Goal: Task Accomplishment & Management: Manage account settings

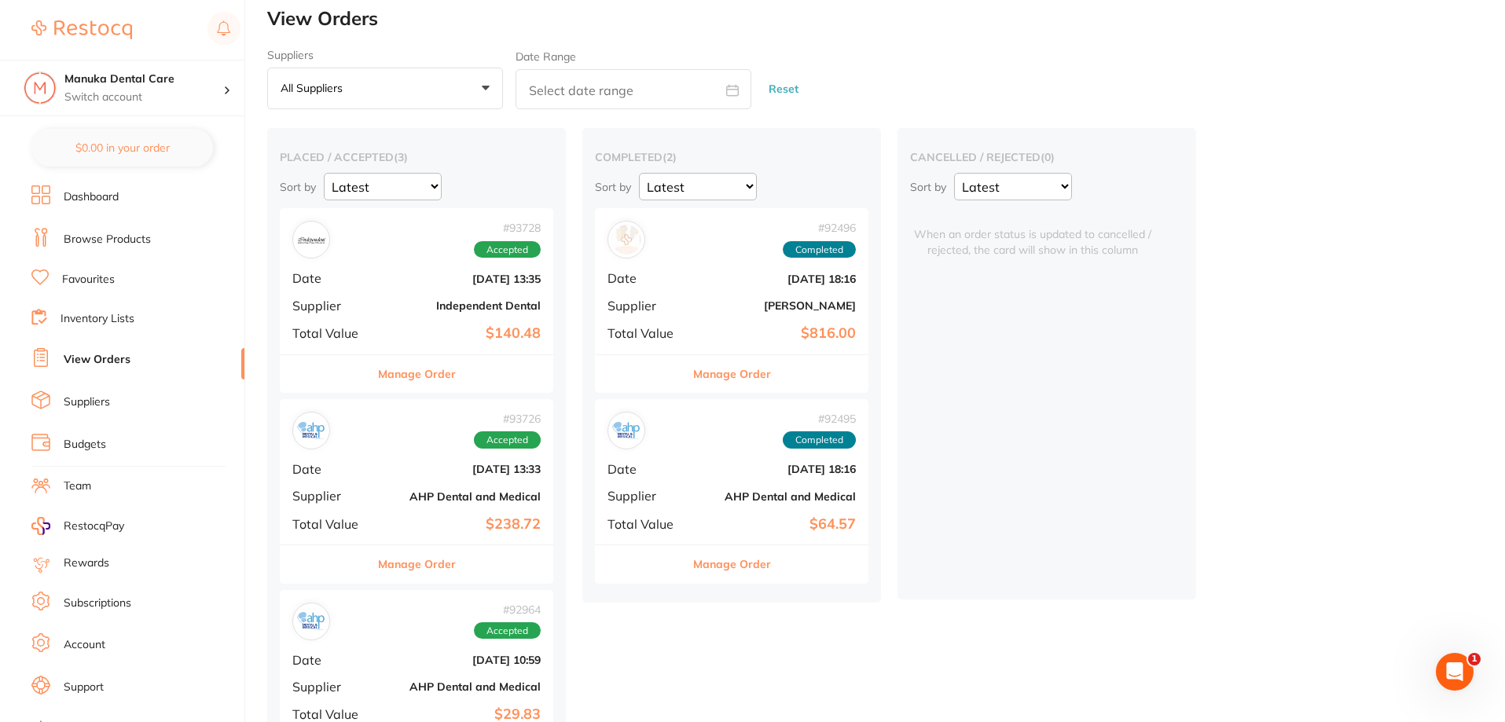
scroll to position [86, 0]
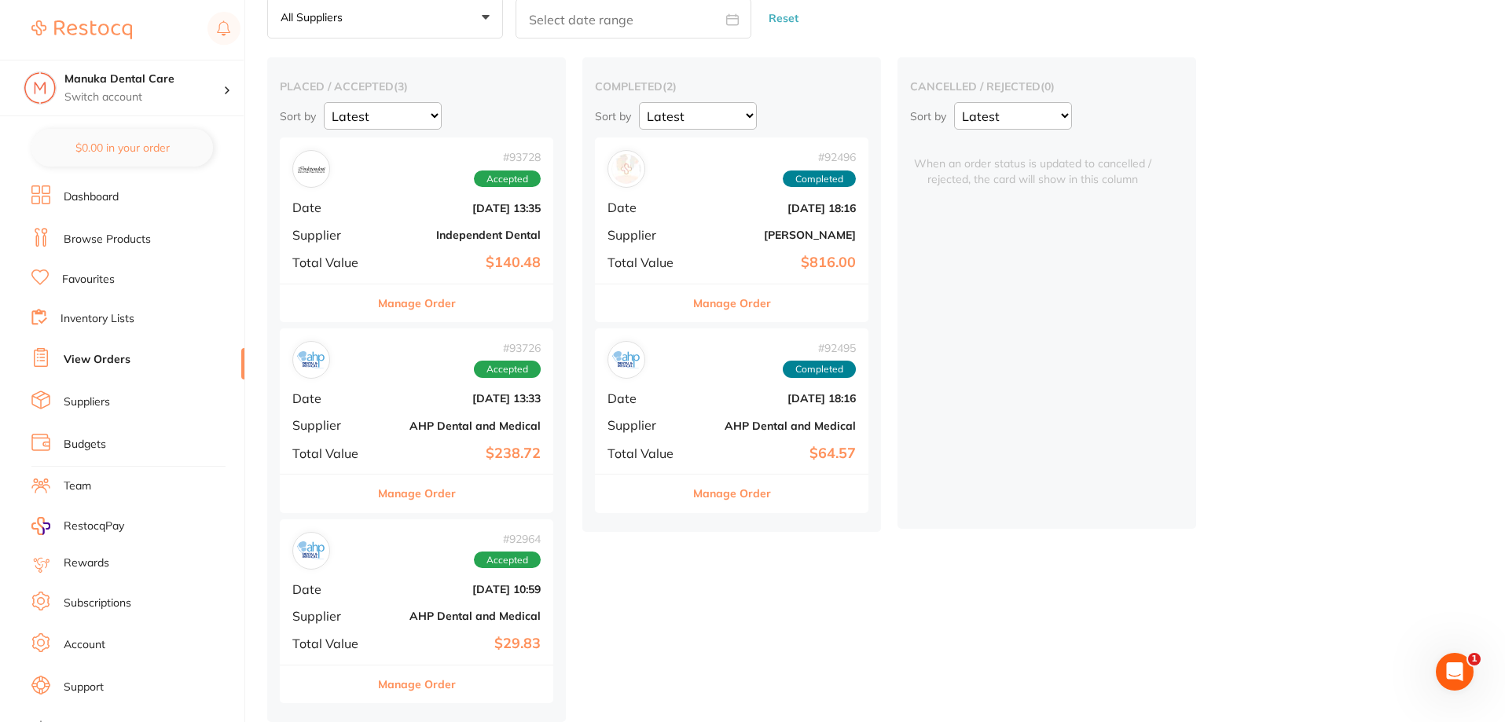
click at [419, 266] on b "$140.48" at bounding box center [461, 263] width 157 height 17
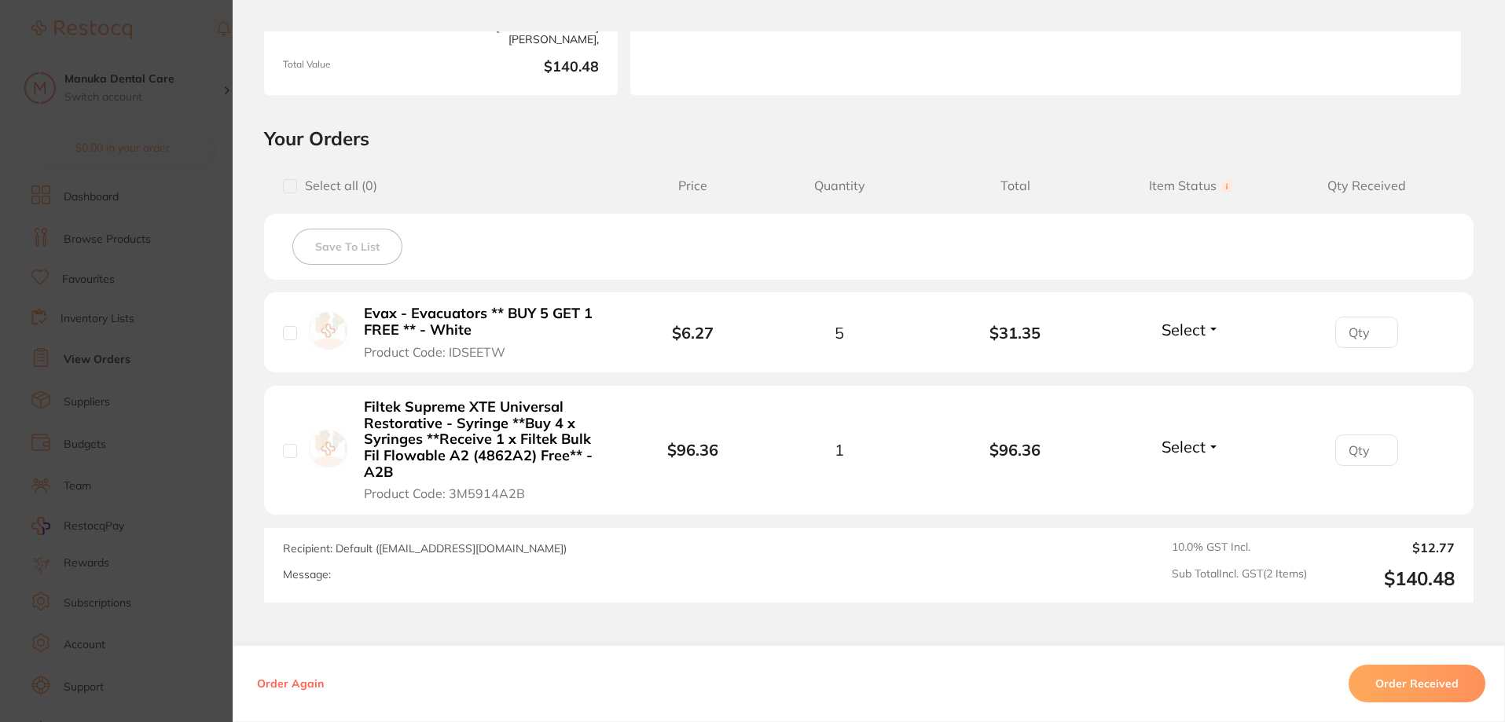
scroll to position [374, 0]
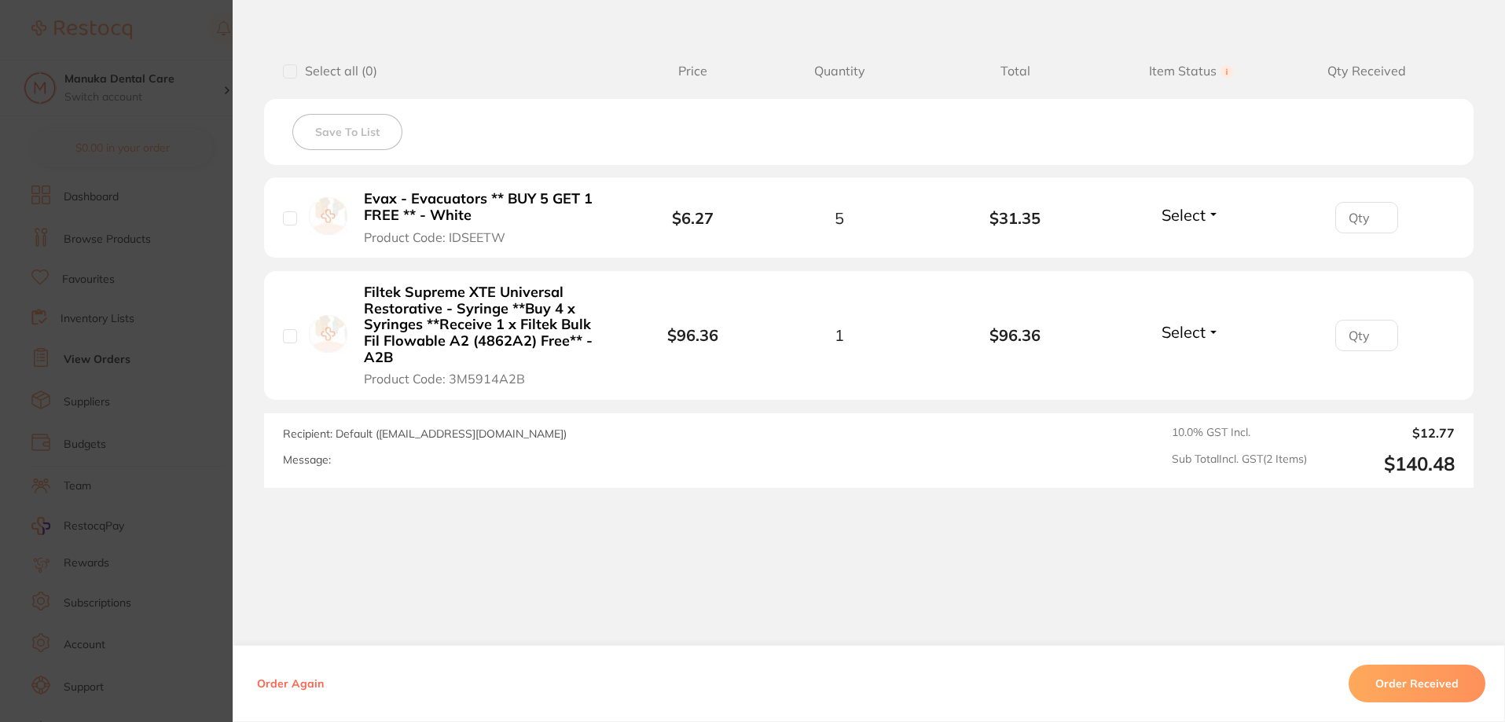
click at [152, 314] on section "Order ID: Restocq- 93728 Order Information Accepted Order Order Date [DATE] 13:…" at bounding box center [752, 361] width 1505 height 722
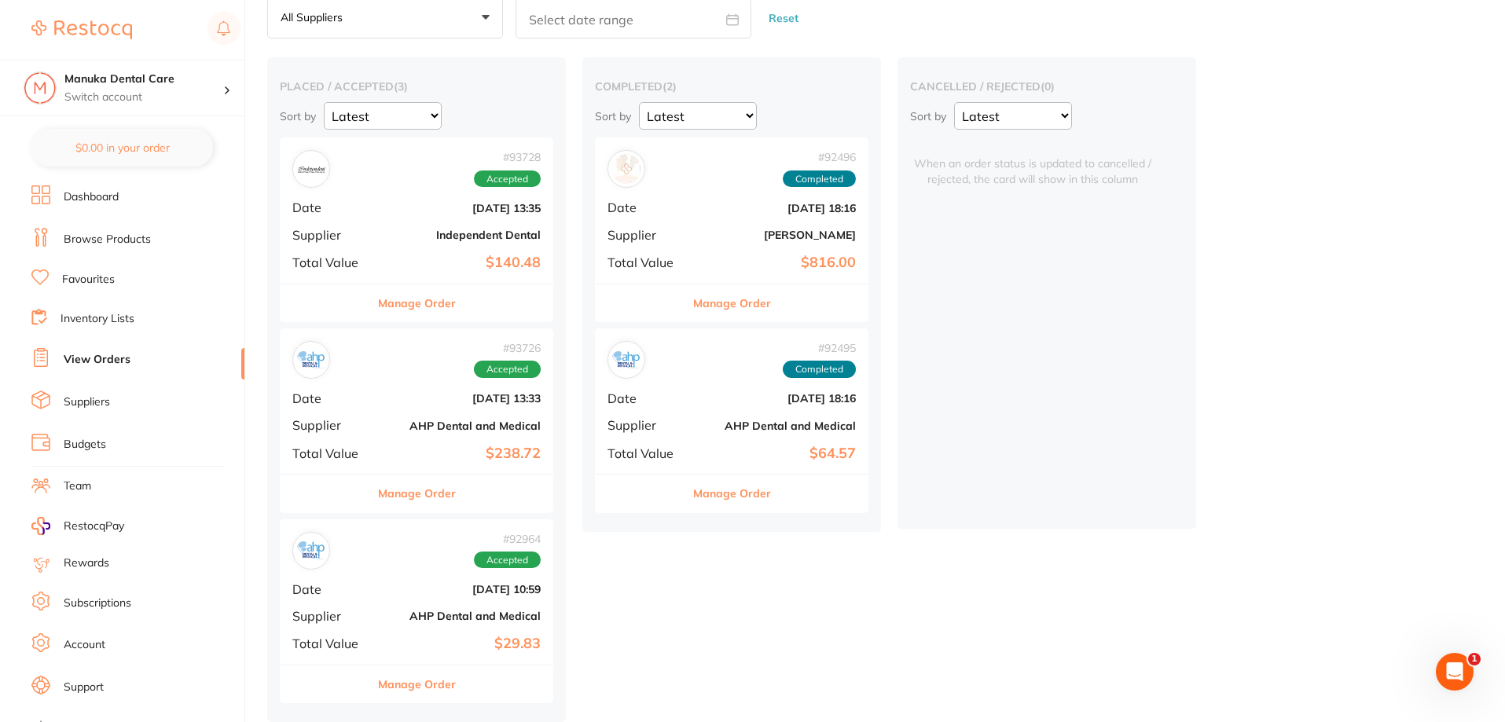
click at [419, 366] on div "# 93726 Accepted" at bounding box center [416, 360] width 248 height 38
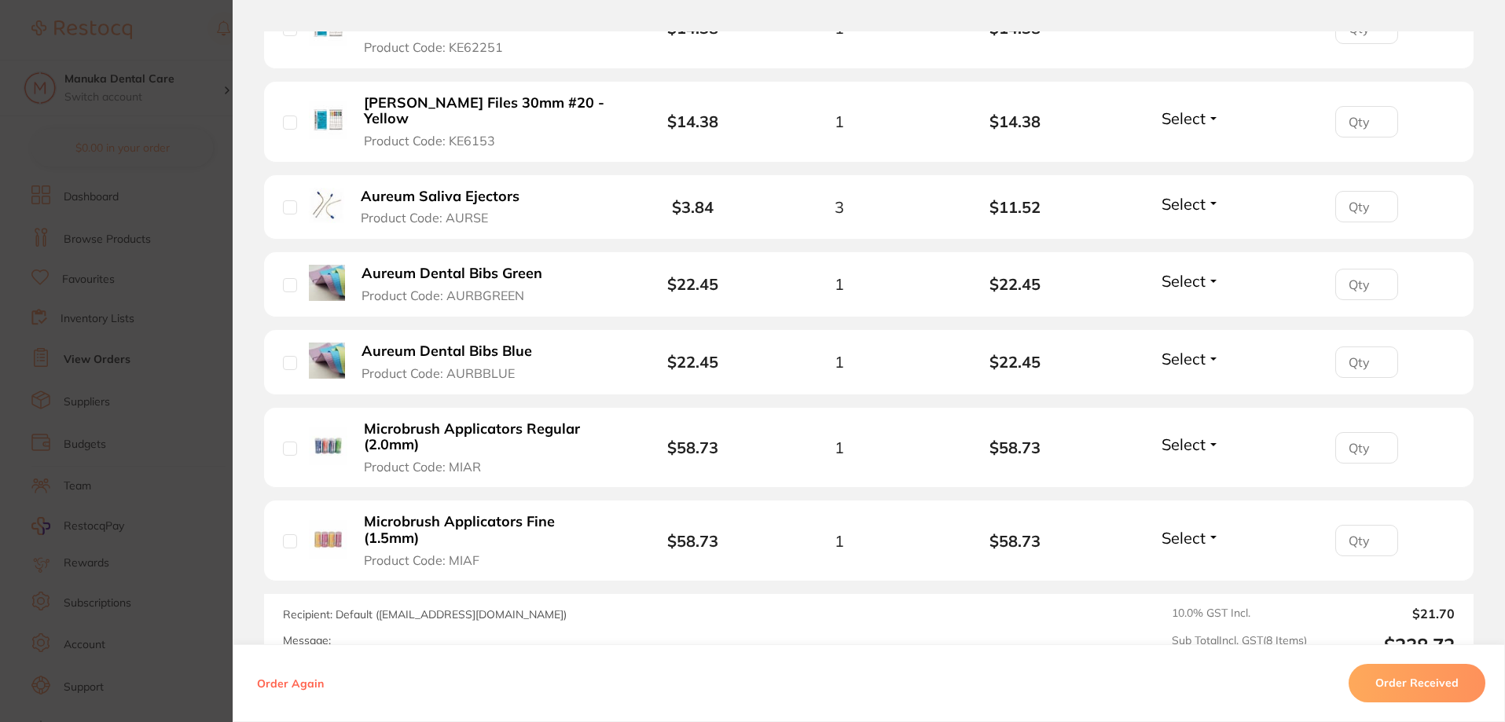
scroll to position [629, 0]
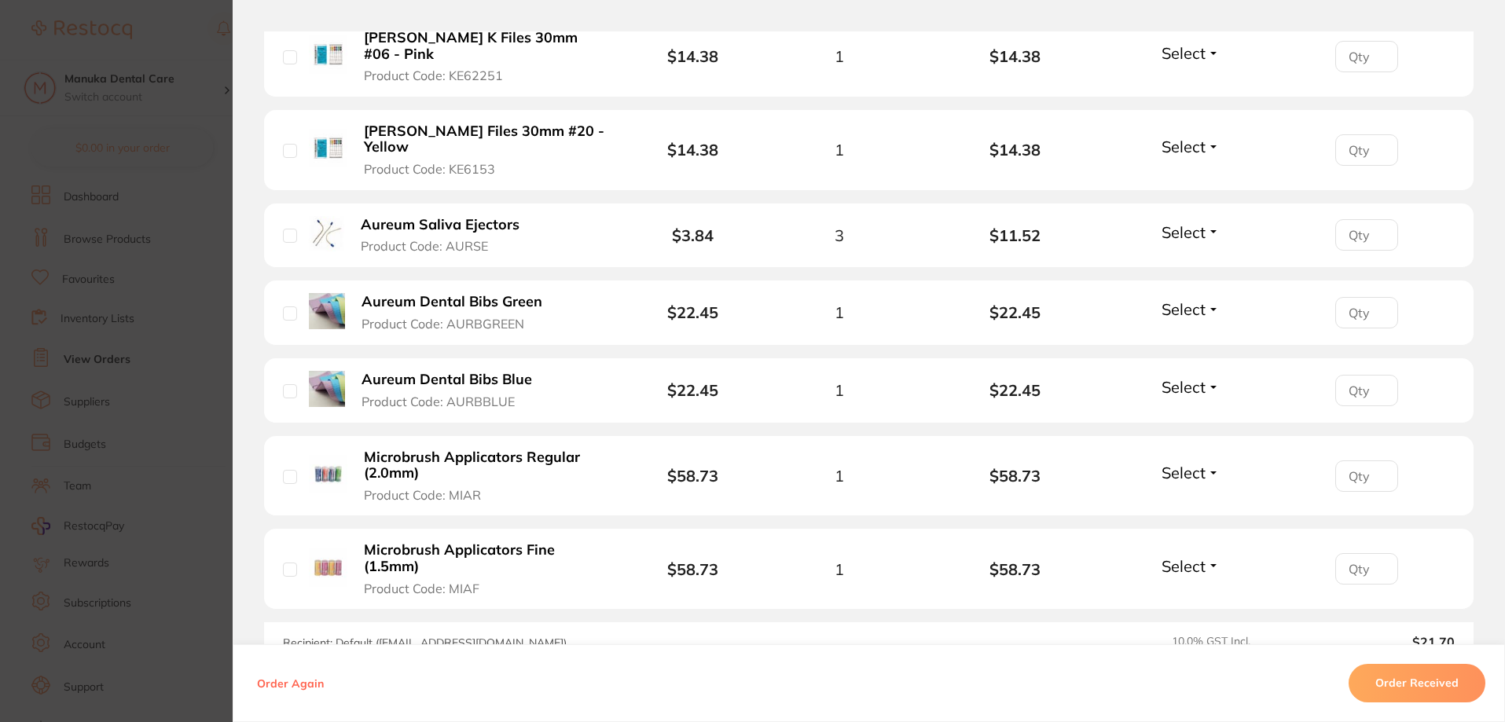
click at [160, 295] on section "Order ID: Restocq- 93726 Order Information Accepted Order Order Date [DATE] 13:…" at bounding box center [752, 361] width 1505 height 722
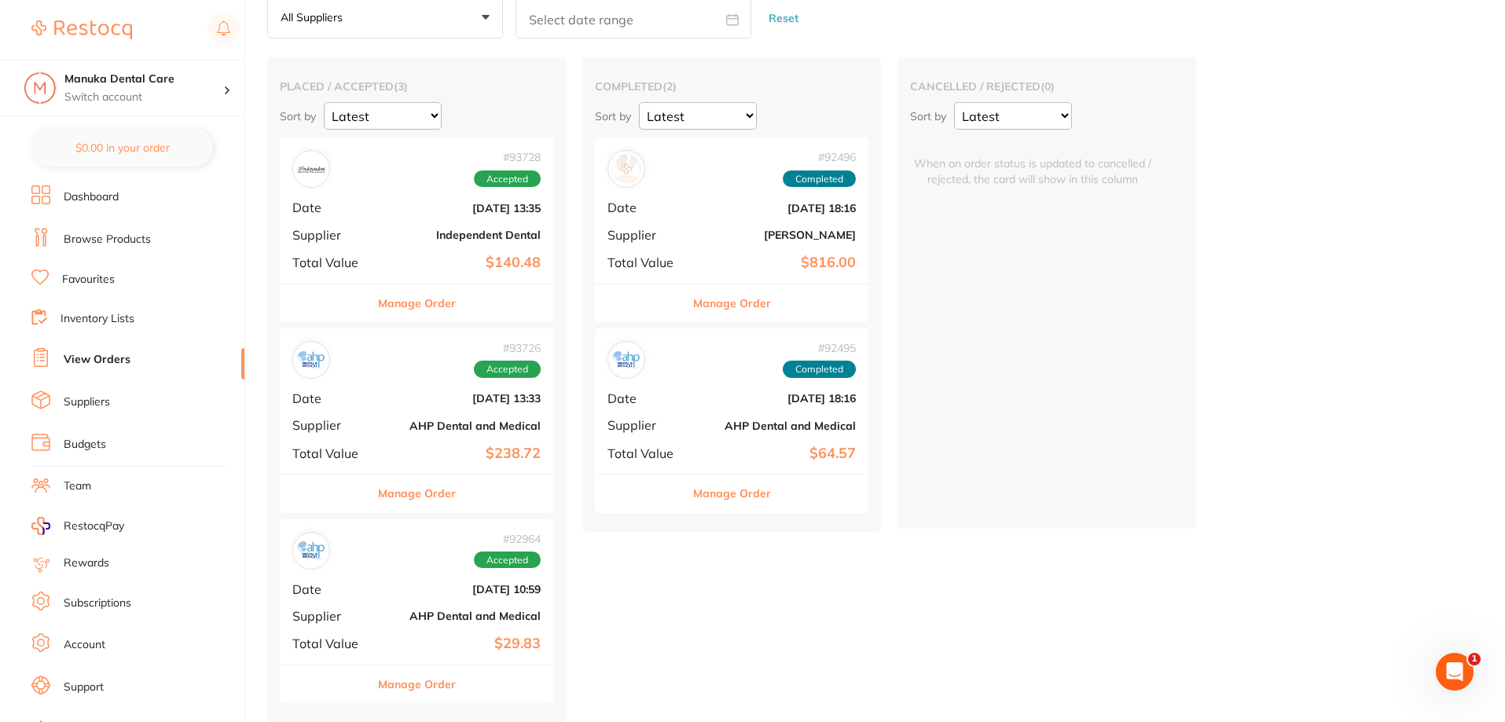
click at [373, 579] on div "# 92964 Accepted Date [DATE] 10:59 Supplier AHP Dental and Medical Total Value …" at bounding box center [416, 591] width 273 height 145
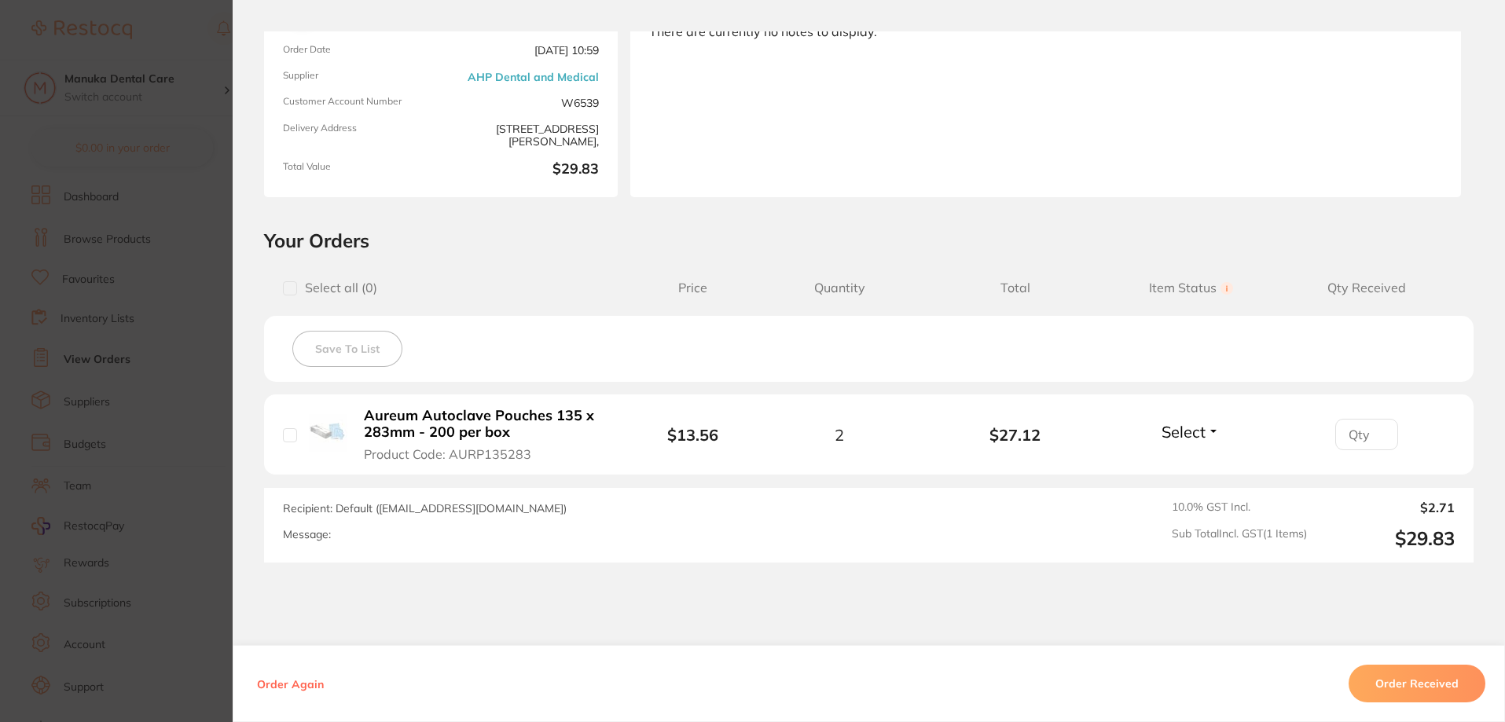
scroll to position [232, 0]
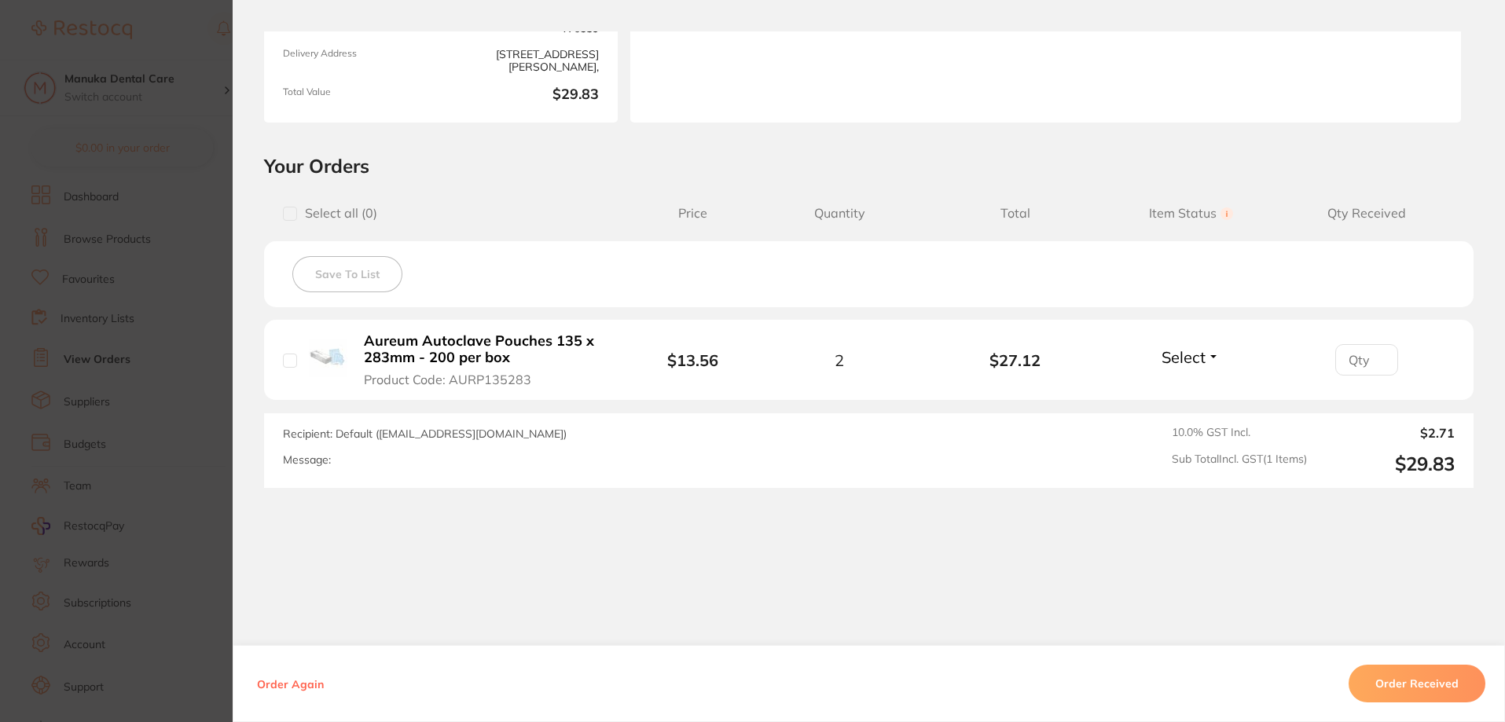
click at [174, 367] on section "Order ID: Restocq- 92964 Order Information Accepted Order Order Date [DATE] 10:…" at bounding box center [752, 361] width 1505 height 722
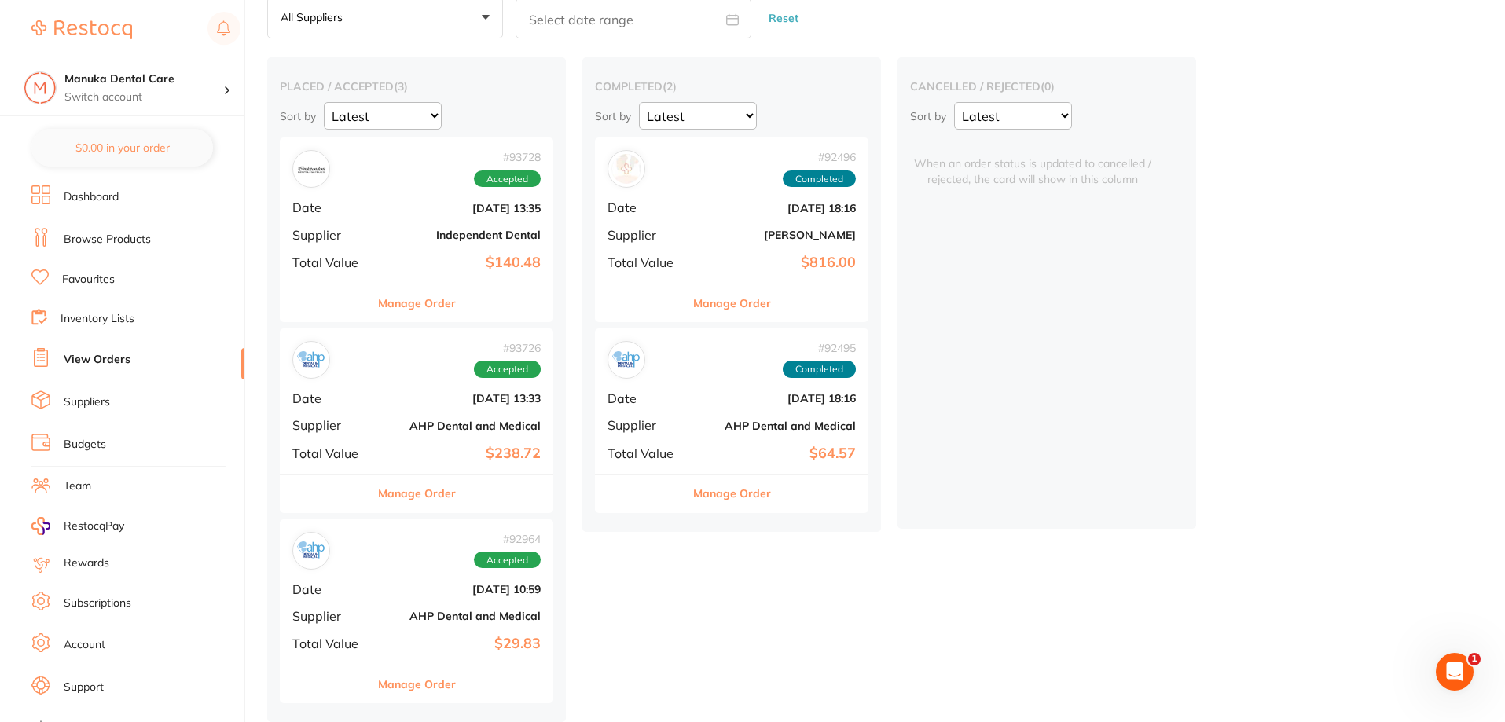
click at [715, 255] on b "$816.00" at bounding box center [777, 263] width 157 height 17
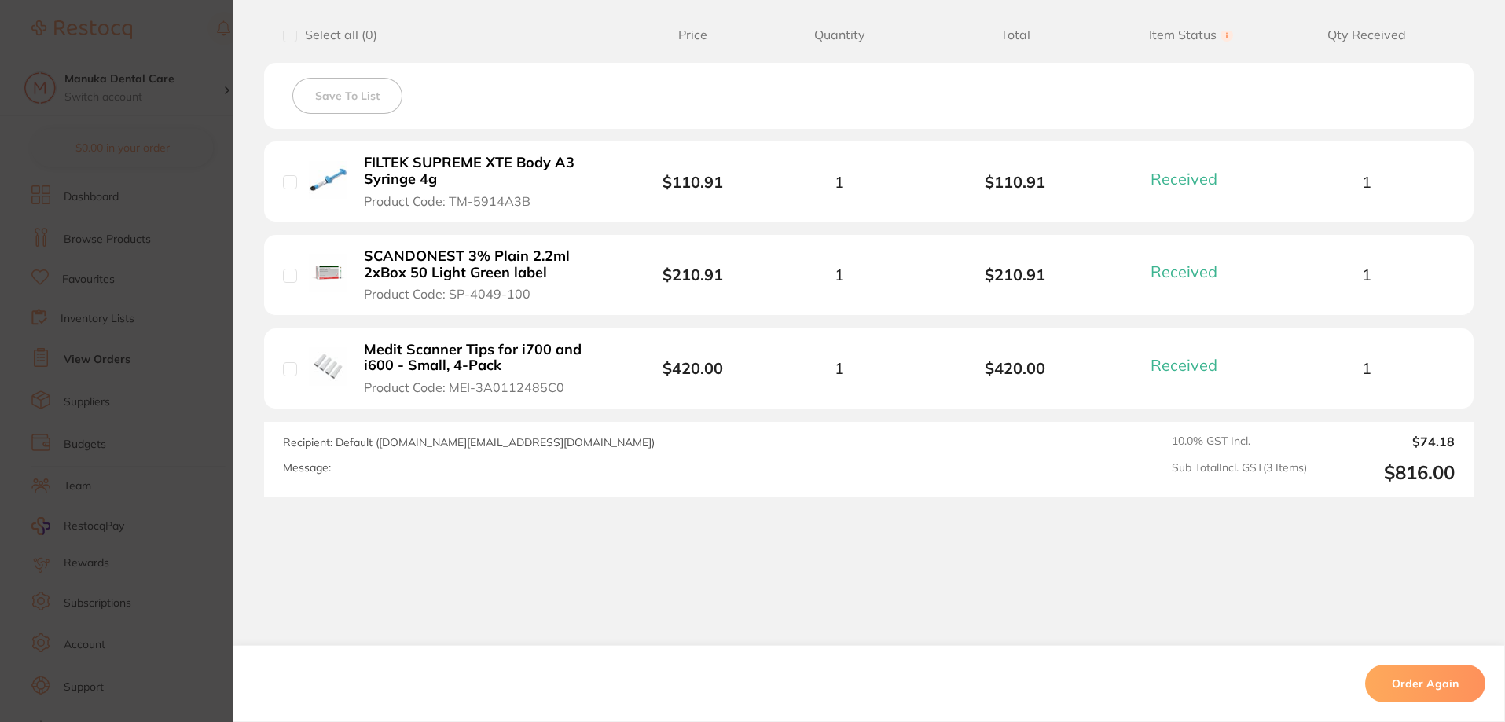
scroll to position [419, 0]
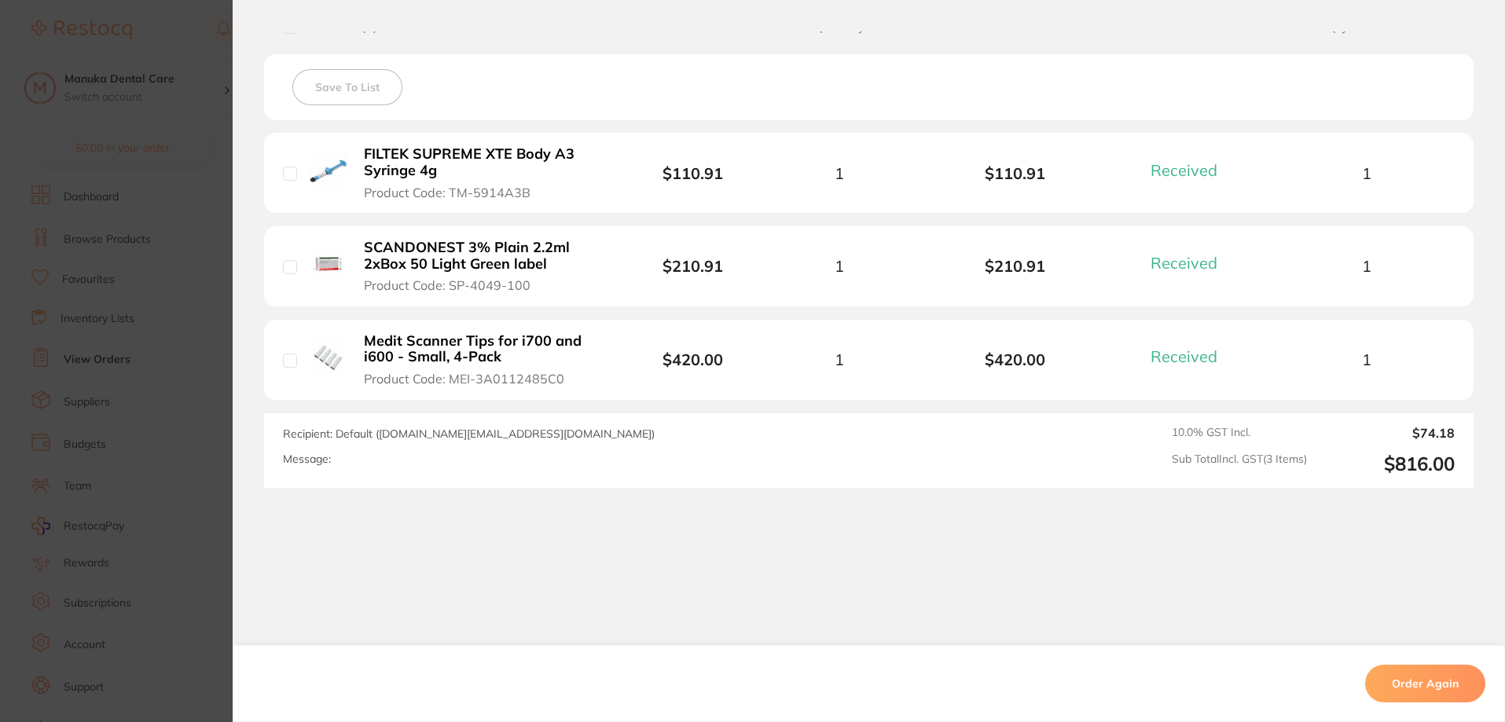
click at [110, 267] on section "Order ID: Restocq- 92496 Order Information 3 Received Completed Order Date [DAT…" at bounding box center [752, 361] width 1505 height 722
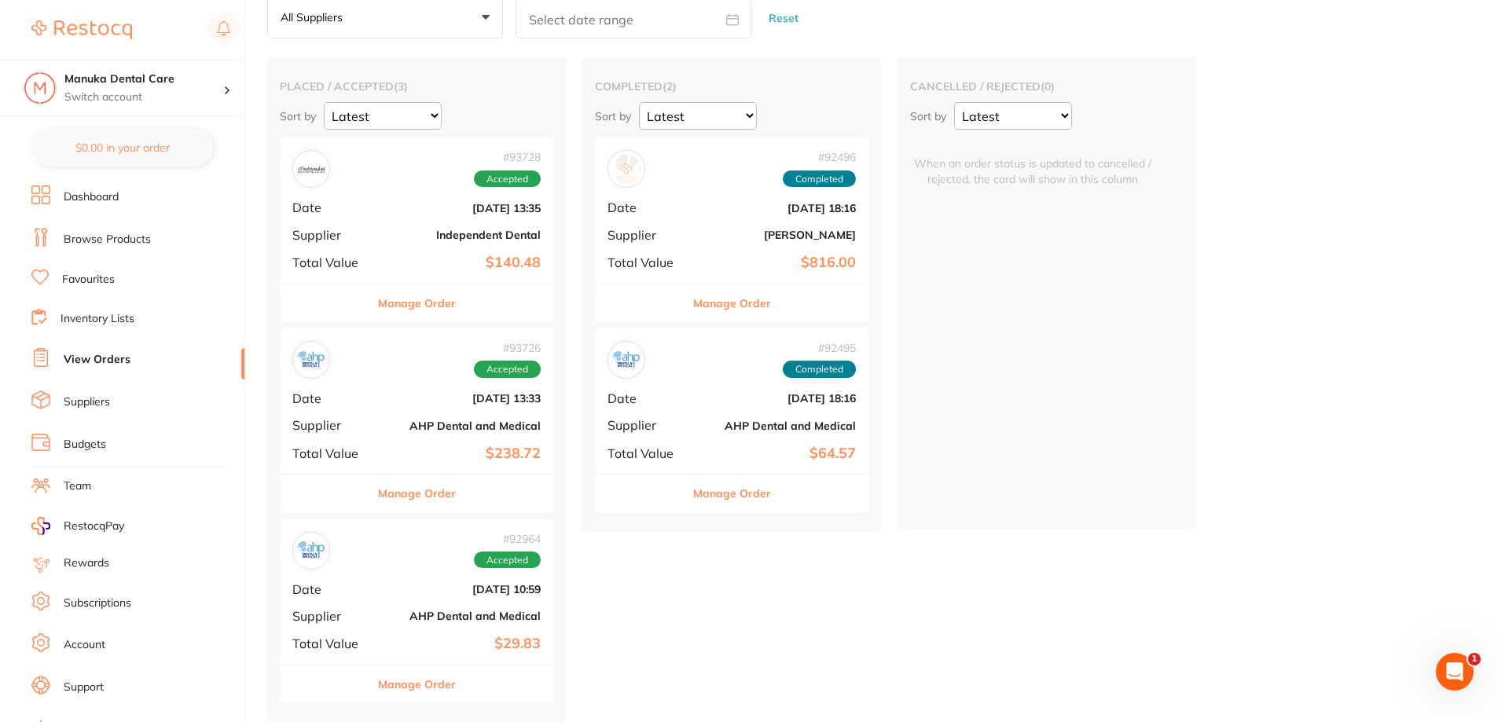
click at [741, 387] on div "# 92495 Completed Date [DATE] 18:16 Supplier AHP Dental and Medical Total Value…" at bounding box center [731, 400] width 273 height 145
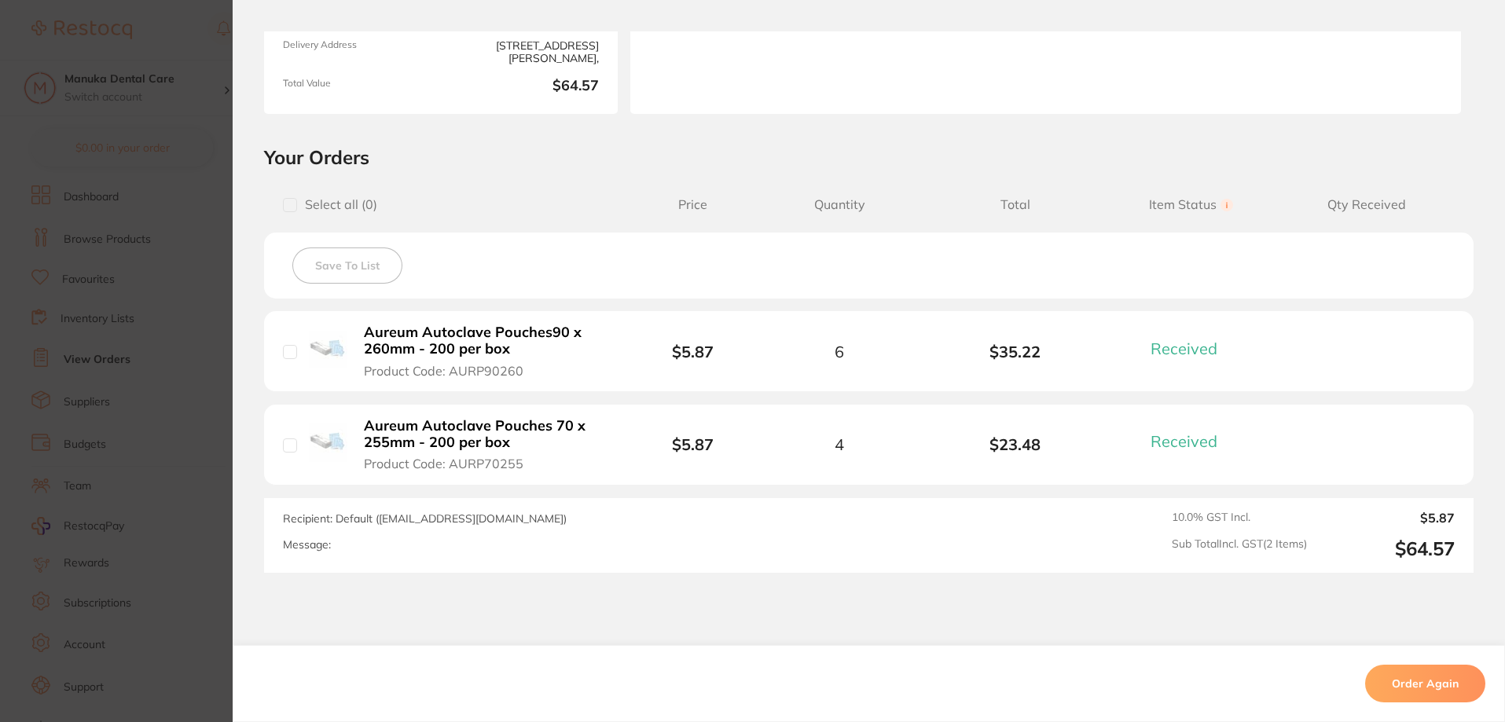
scroll to position [325, 0]
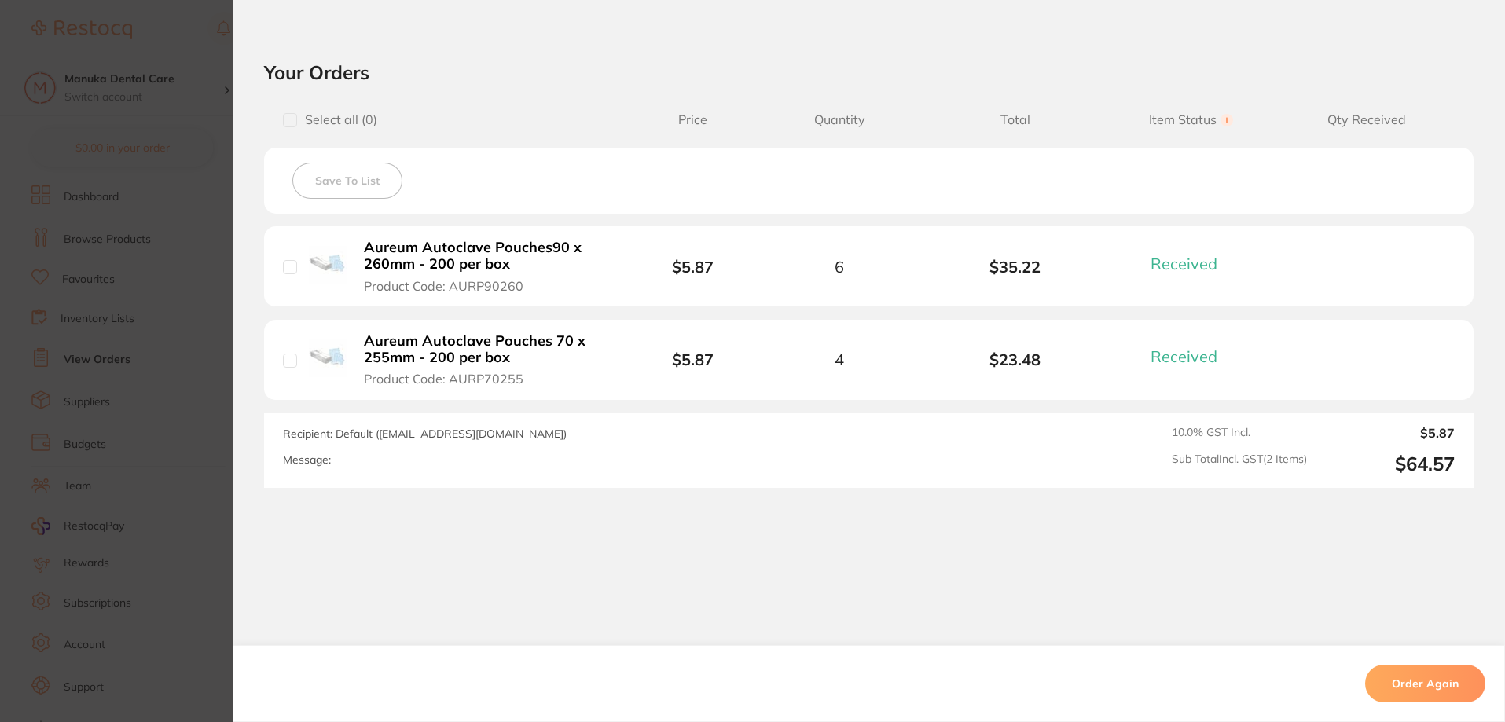
click at [182, 255] on section "Order ID: Restocq- 92495 Order Information 2 Received Completed Order Order Dat…" at bounding box center [752, 361] width 1505 height 722
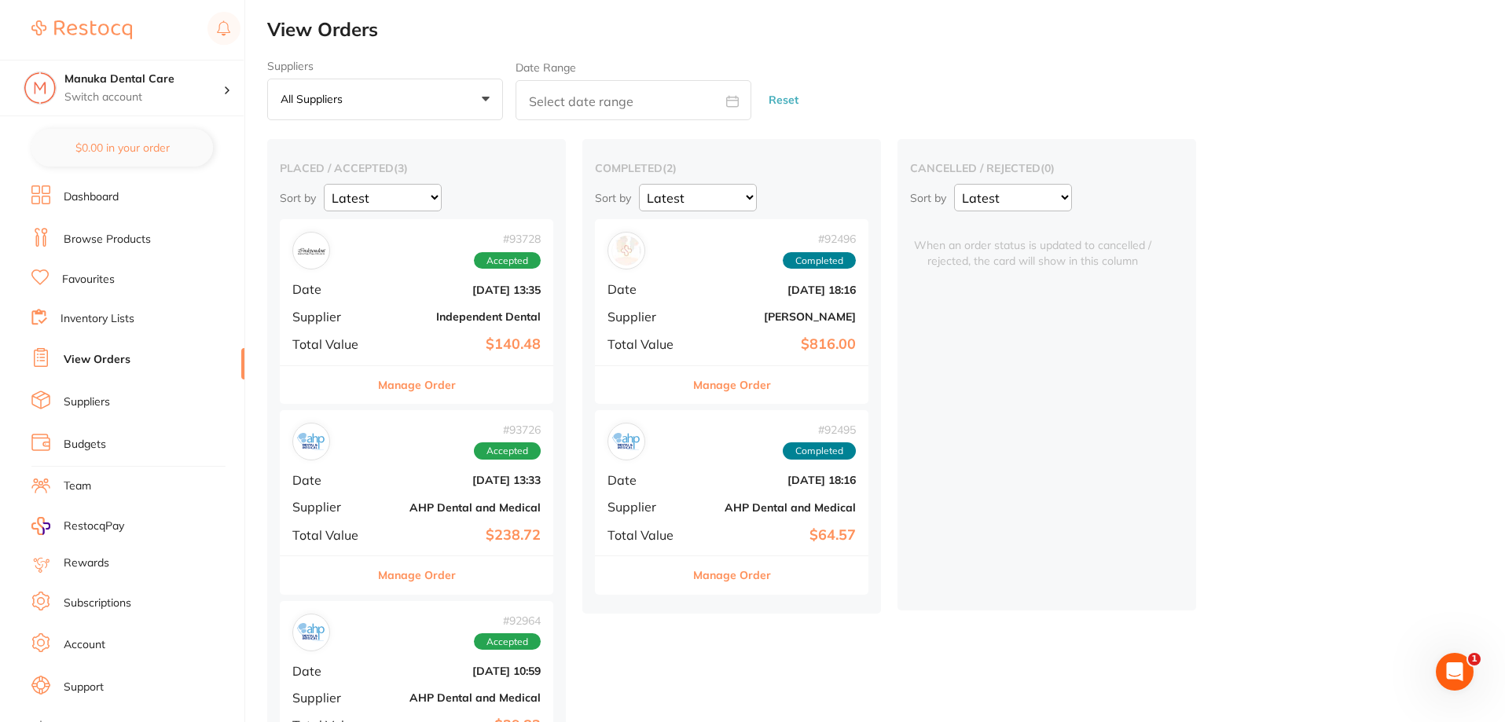
click at [438, 116] on button "All suppliers +0" at bounding box center [385, 100] width 236 height 42
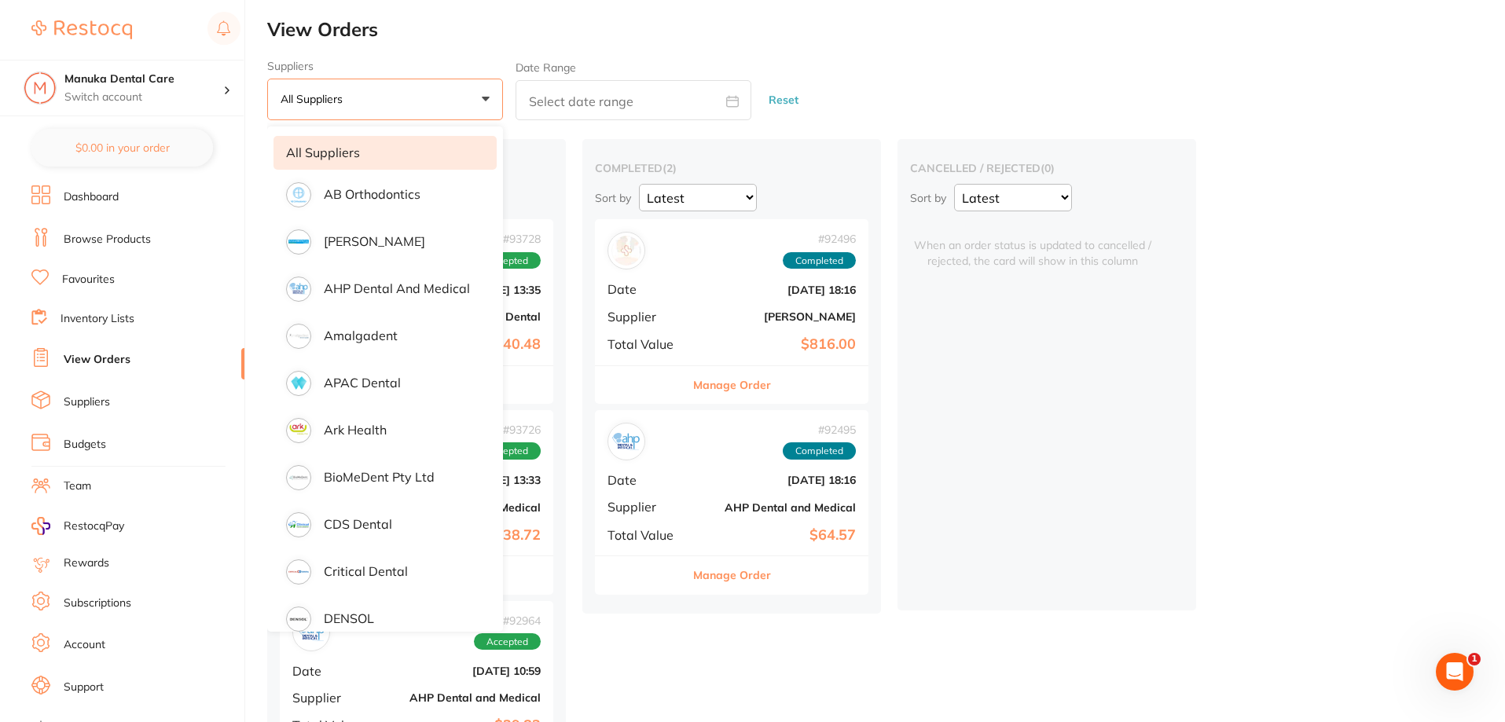
click at [440, 109] on button "All suppliers +0" at bounding box center [385, 100] width 236 height 42
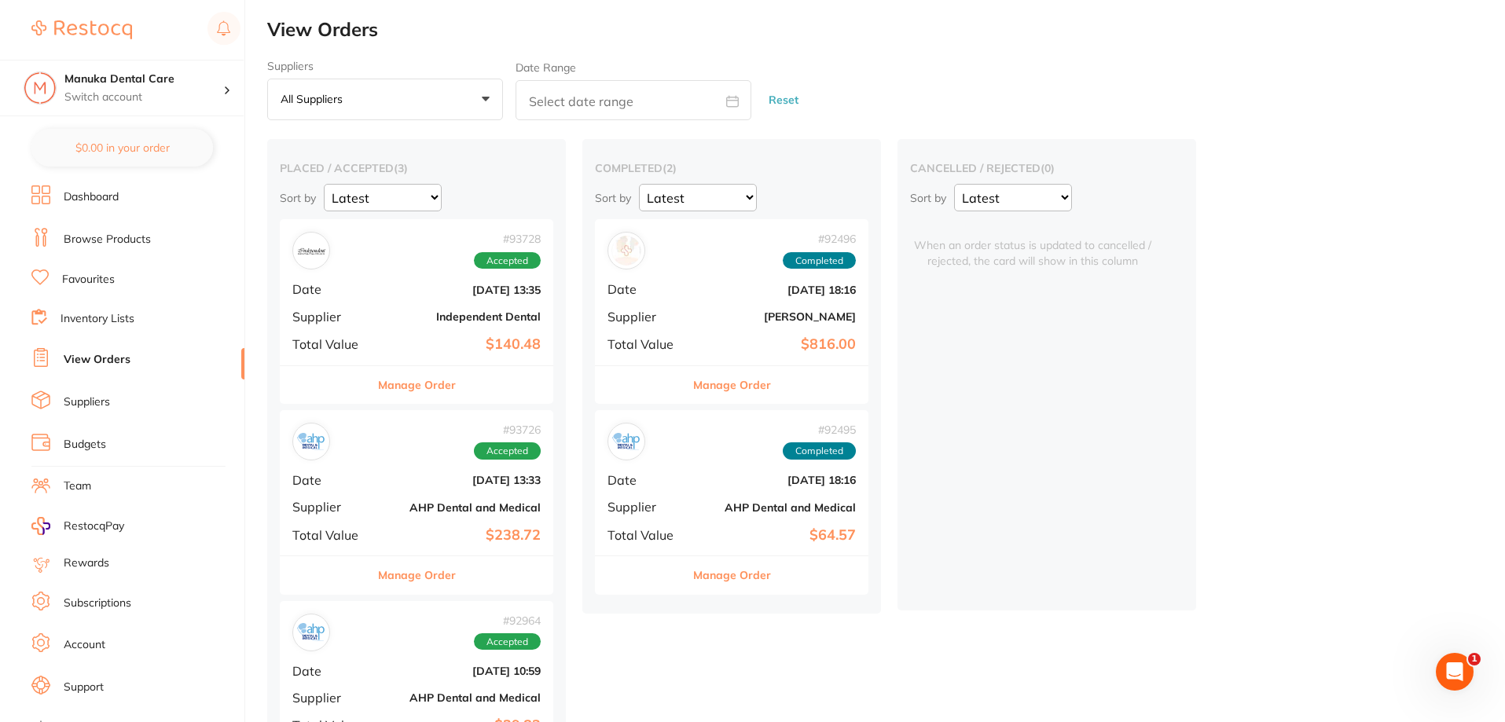
click at [407, 350] on b "$140.48" at bounding box center [461, 344] width 157 height 17
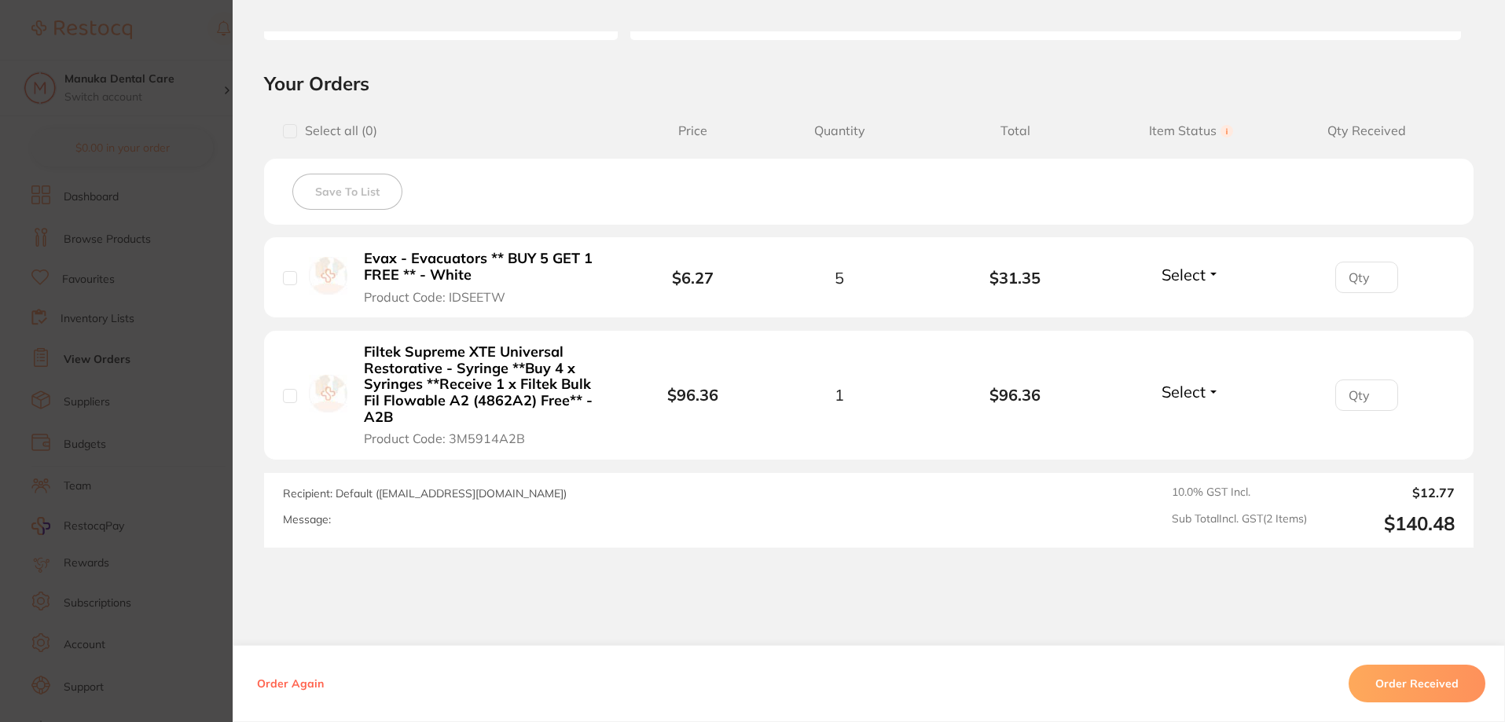
click at [164, 321] on section "Order ID: Restocq- 93728 Order Information Accepted Order Order Date [DATE] 13:…" at bounding box center [752, 361] width 1505 height 722
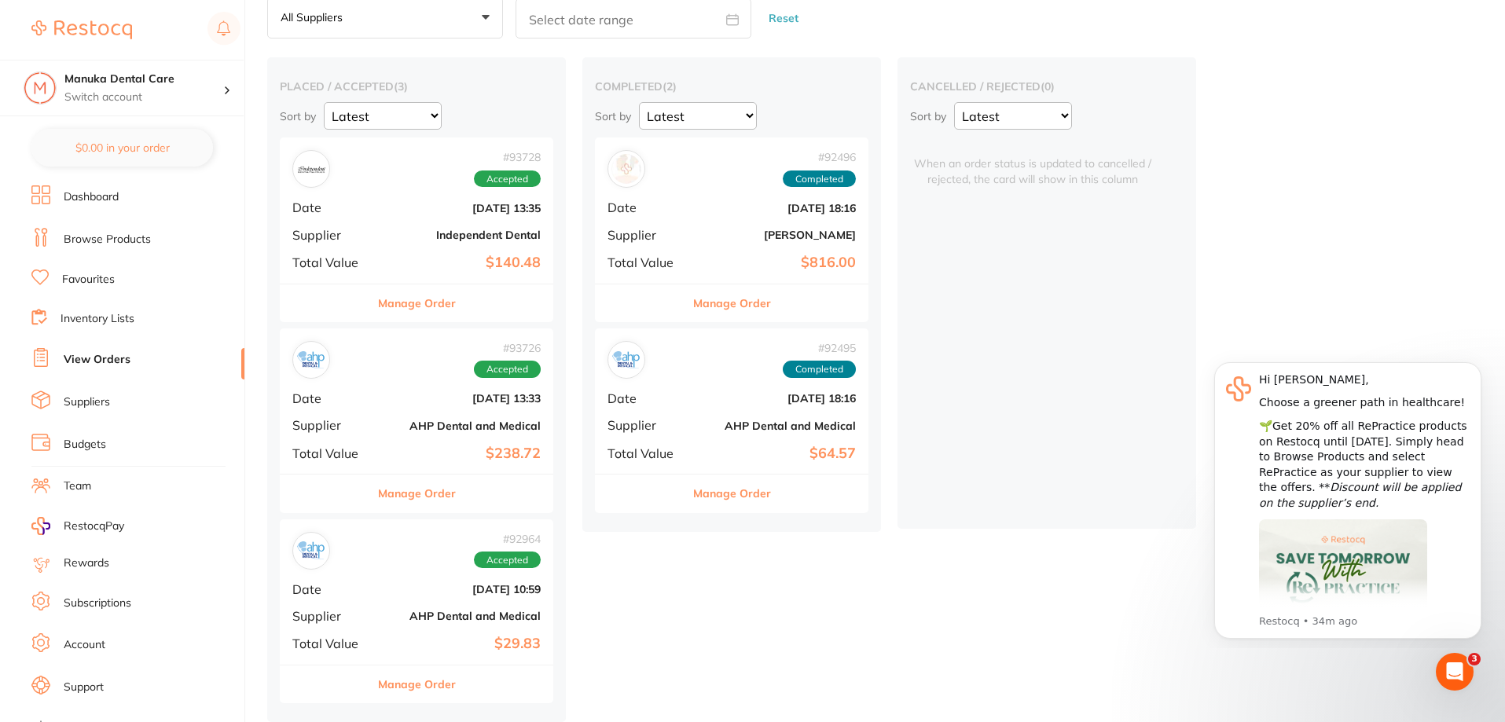
click at [431, 295] on button "Manage Order" at bounding box center [417, 303] width 78 height 38
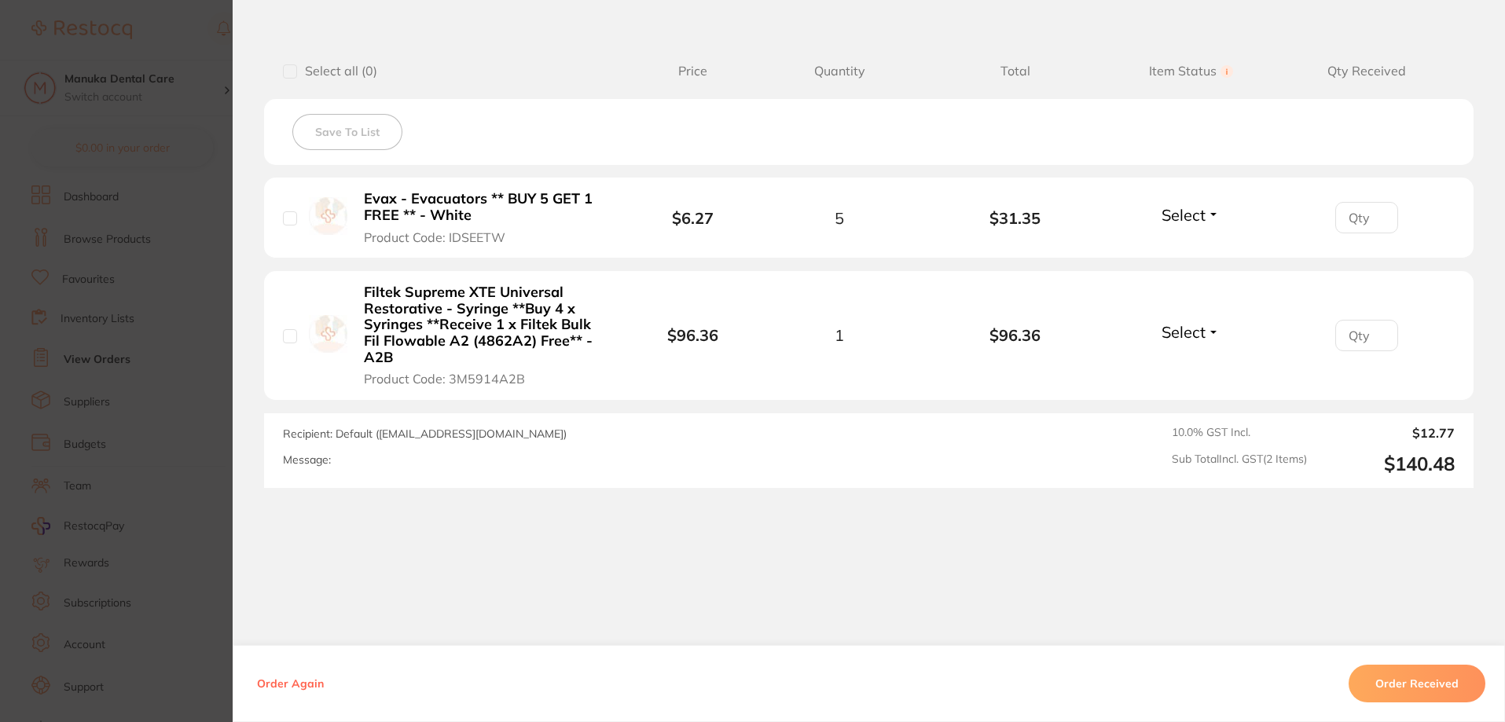
click at [191, 130] on section "Order ID: Restocq- 93728 Order Information Accepted Order Order Date [DATE] 13:…" at bounding box center [752, 361] width 1505 height 722
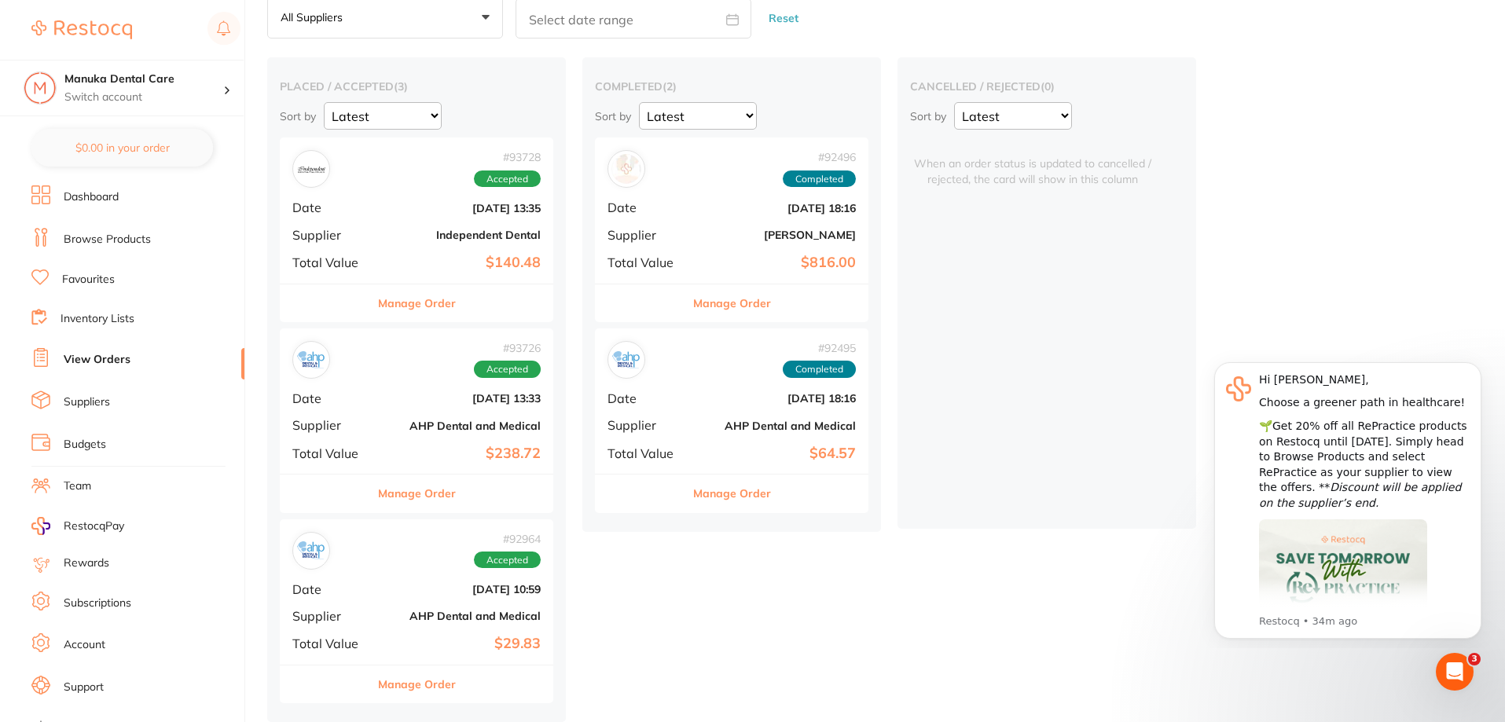
click at [468, 498] on div "Manage Order" at bounding box center [416, 493] width 273 height 39
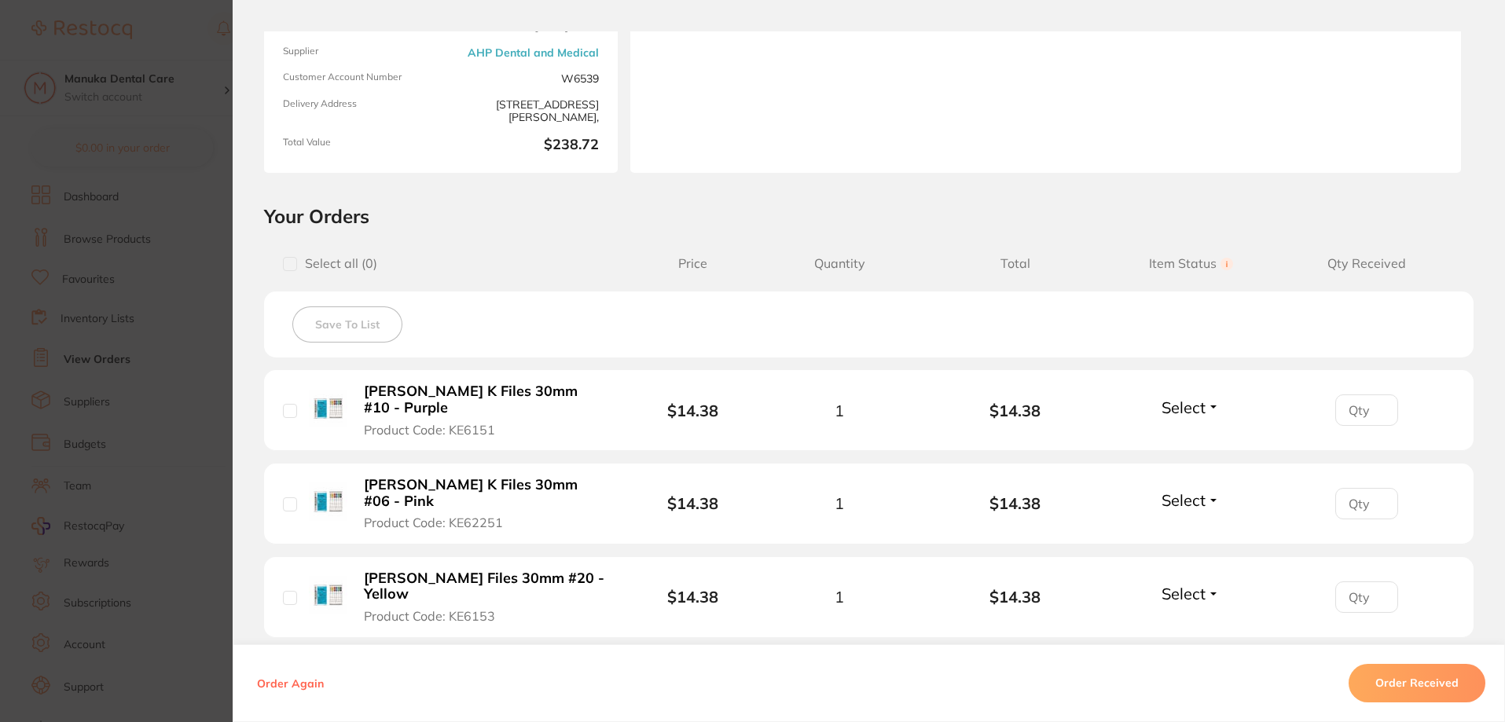
scroll to position [88, 0]
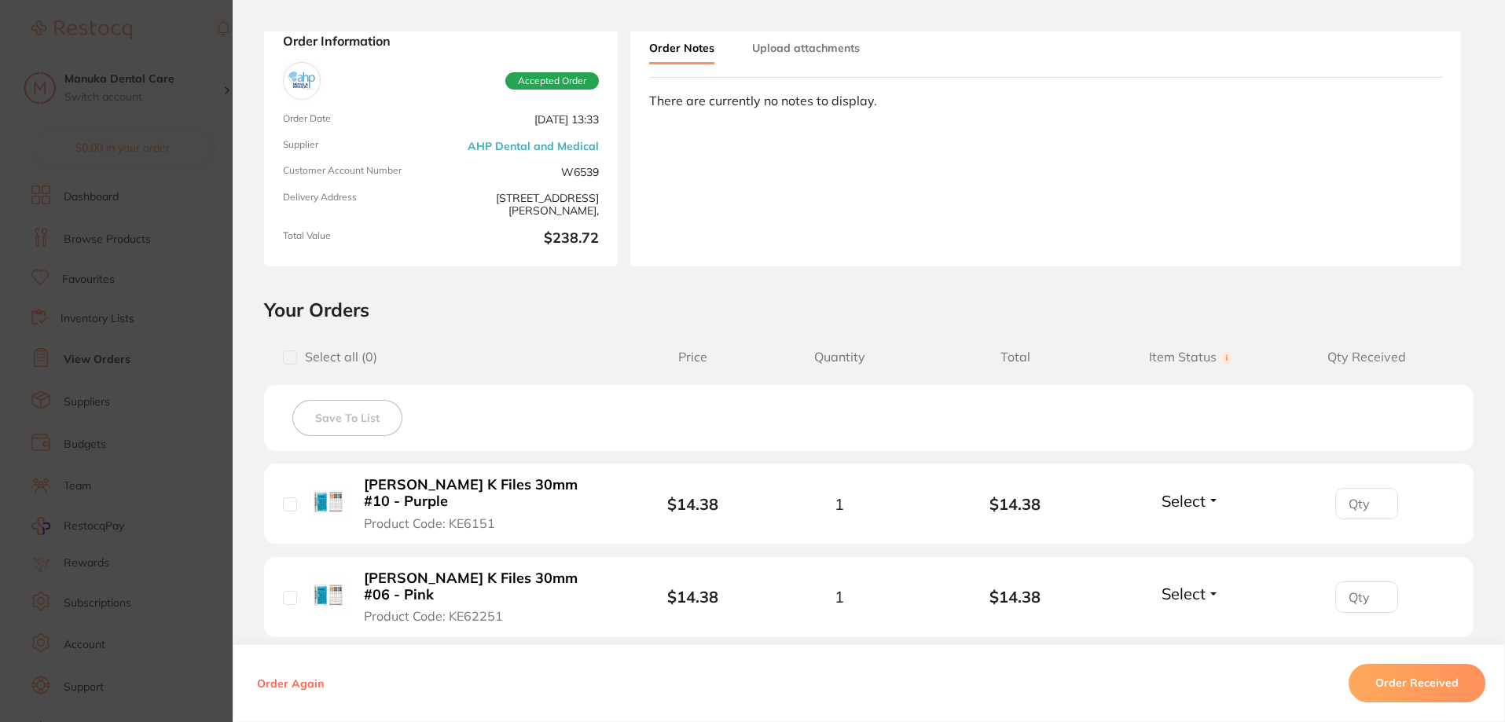
click at [187, 244] on section "Order ID: Restocq- 93726 Order Information Accepted Order Order Date [DATE] 13:…" at bounding box center [752, 361] width 1505 height 722
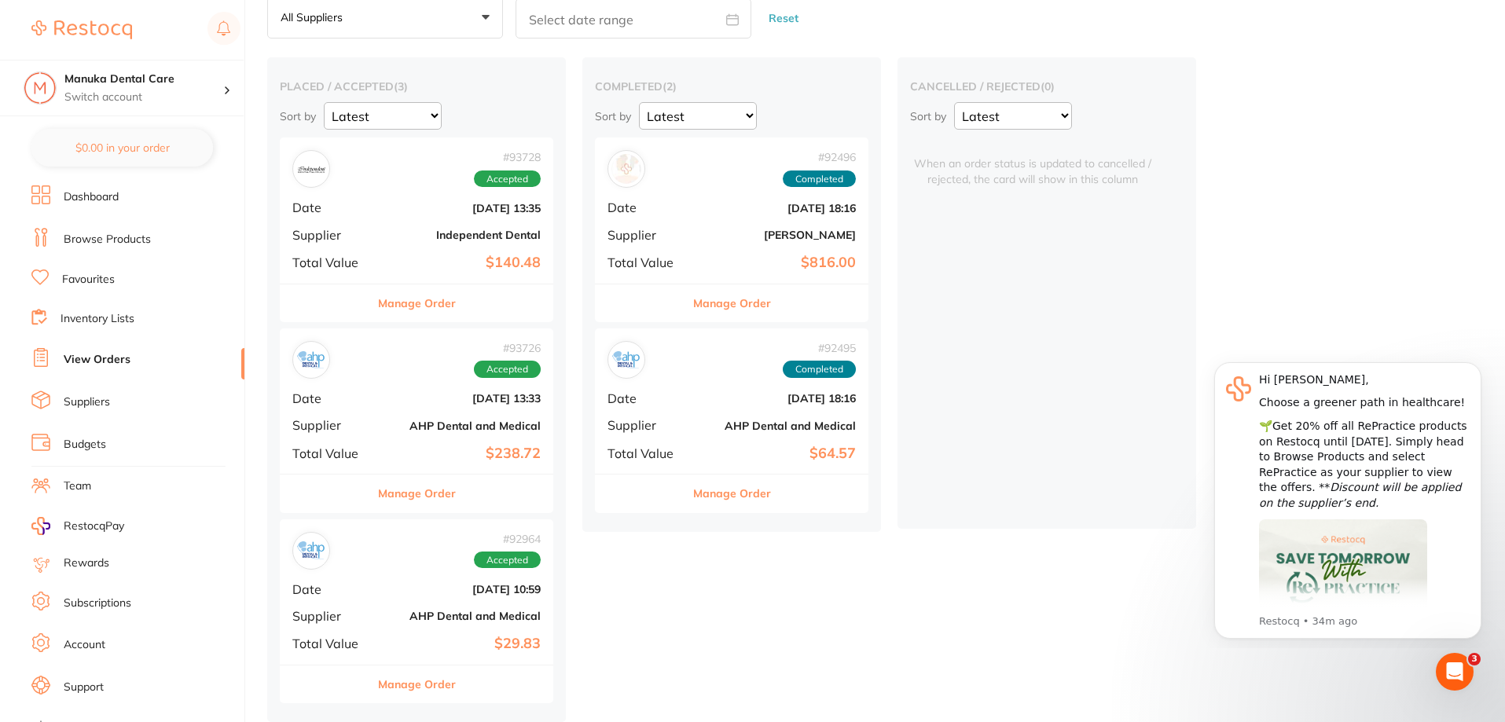
click at [390, 671] on button "Manage Order" at bounding box center [417, 685] width 78 height 38
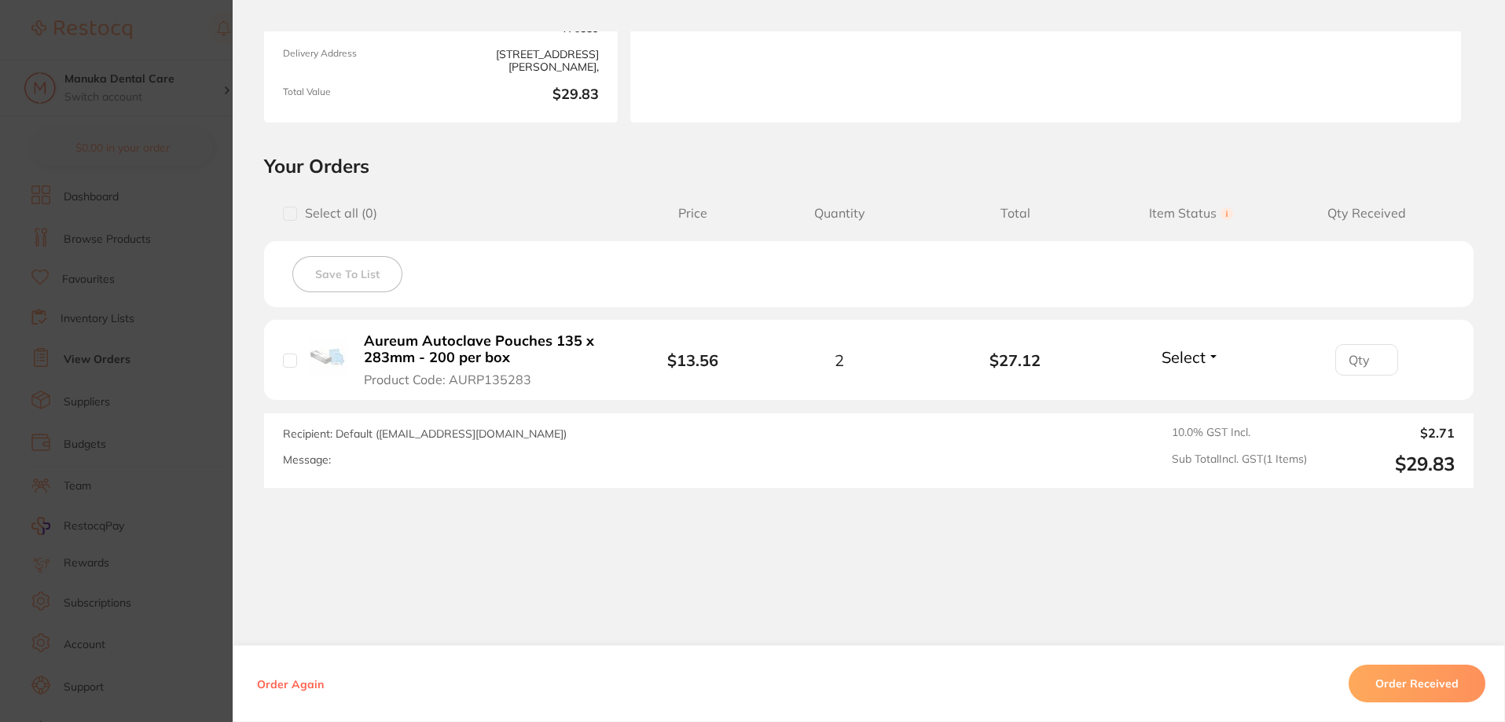
click at [93, 313] on section "Order ID: Restocq- 92964 Order Information Accepted Order Order Date [DATE] 10:…" at bounding box center [752, 361] width 1505 height 722
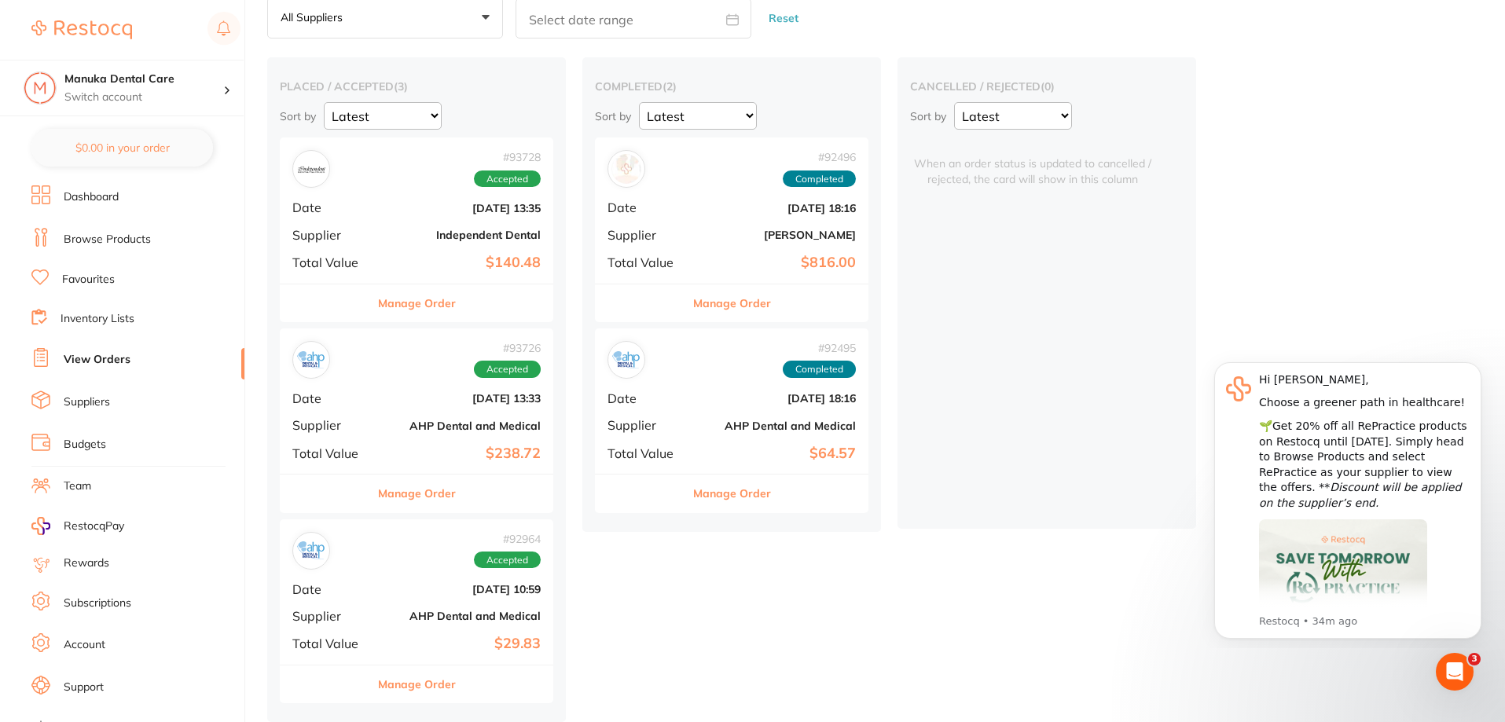
click at [423, 300] on button "Manage Order" at bounding box center [417, 303] width 78 height 38
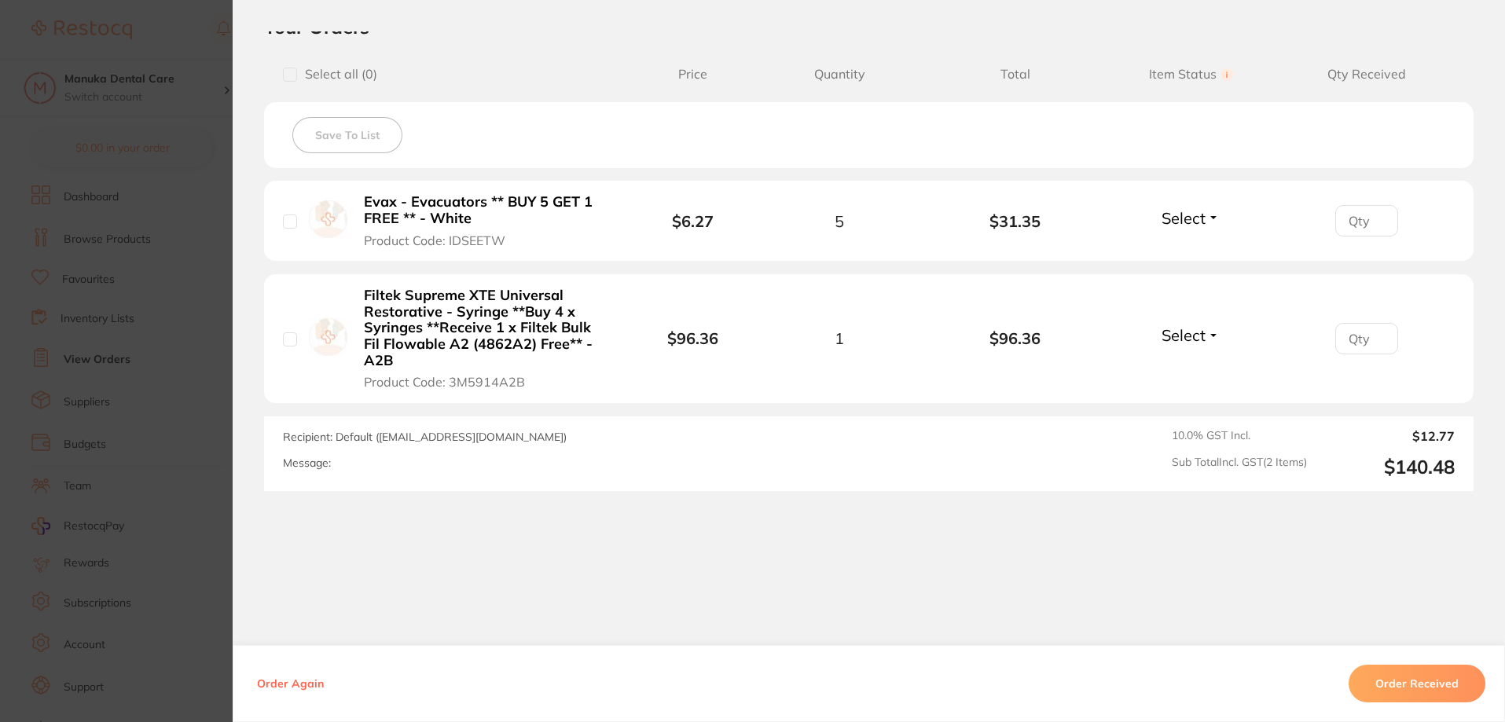
scroll to position [374, 0]
click at [194, 219] on section "Order ID: Restocq- 93728 Order Information Accepted Order Order Date [DATE] 13:…" at bounding box center [752, 361] width 1505 height 722
